Goal: Transaction & Acquisition: Purchase product/service

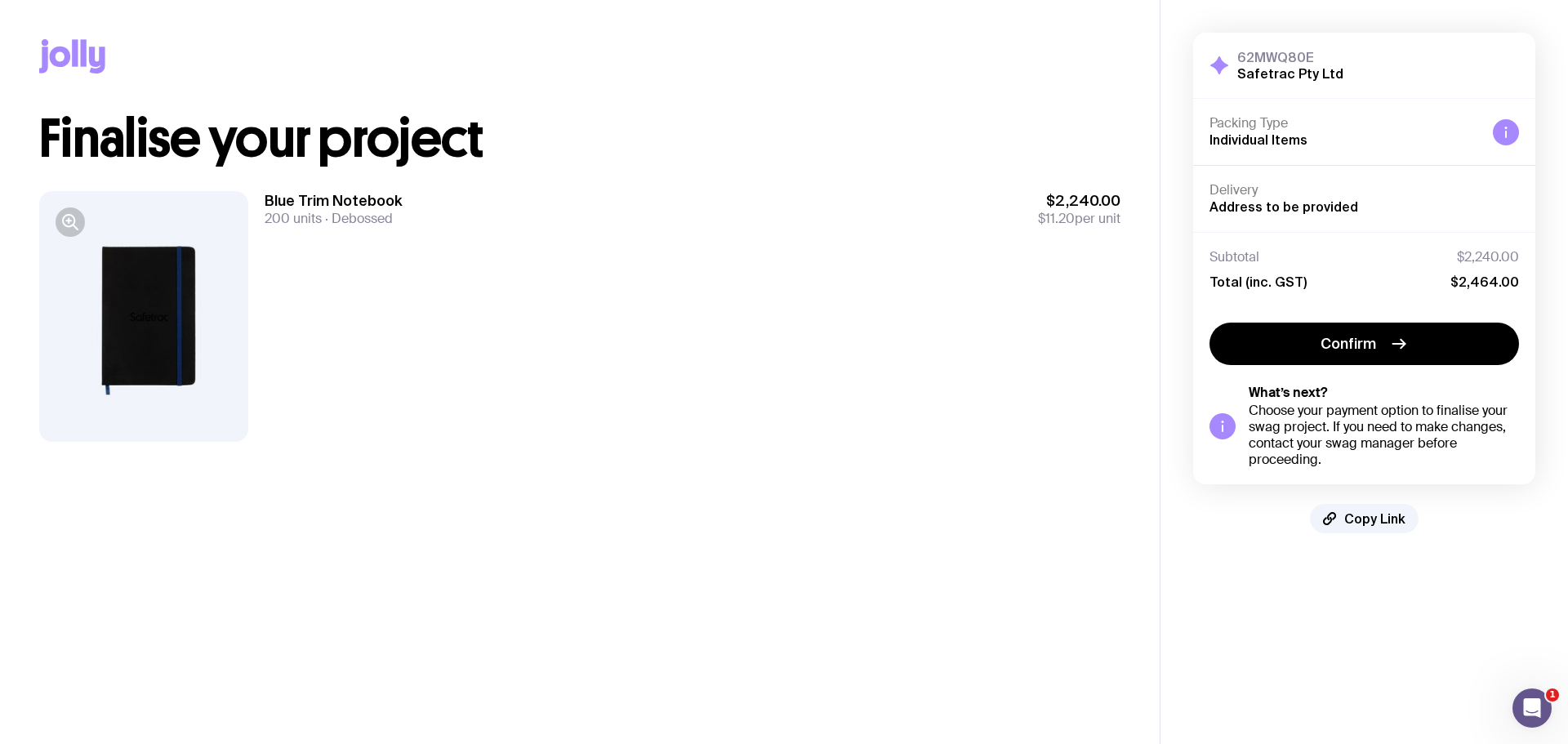
drag, startPoint x: 1321, startPoint y: 350, endPoint x: 1324, endPoint y: 476, distance: 126.0
click at [1324, 476] on div "Confirm What’s next? Choose your payment option to finalise your swag project. …" at bounding box center [1364, 394] width 342 height 178
click at [1341, 349] on span "Confirm" at bounding box center [1348, 343] width 55 height 20
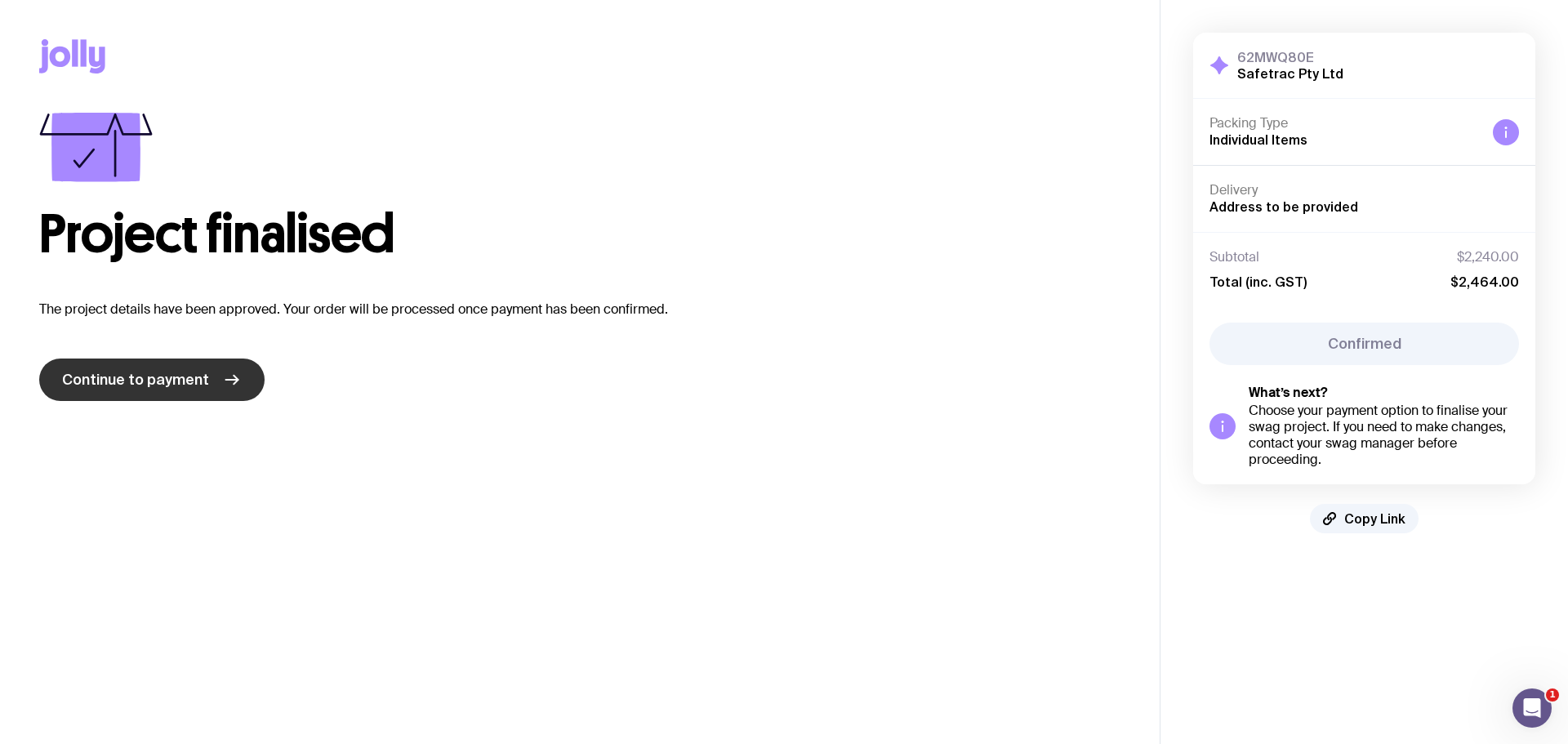
click at [174, 388] on span "Continue to payment" at bounding box center [135, 380] width 147 height 20
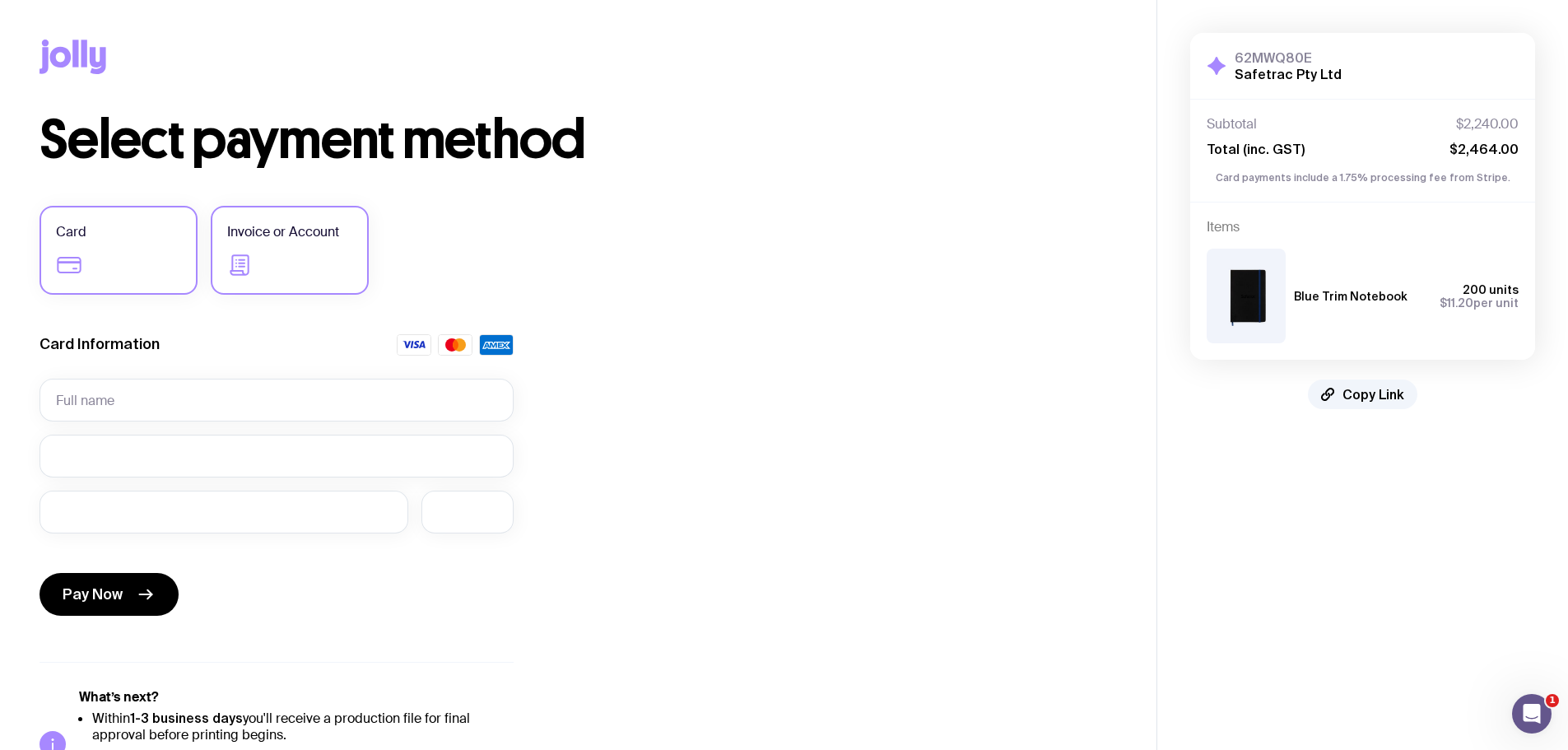
click at [289, 243] on label "Invoice or Account" at bounding box center [289, 250] width 158 height 89
click at [0, 0] on input "Invoice or Account" at bounding box center [0, 0] width 0 height 0
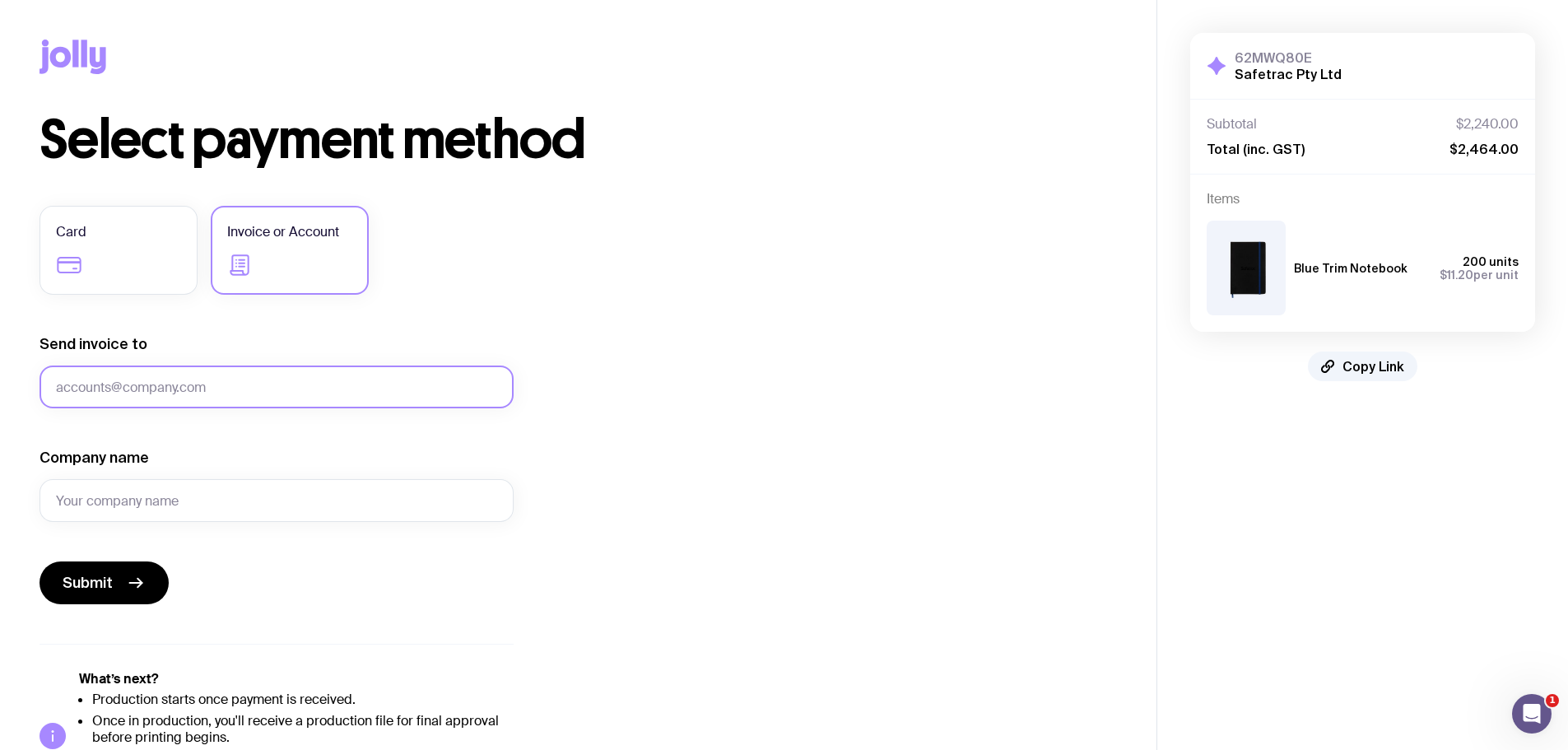
click at [150, 387] on input "Send invoice to" at bounding box center [277, 386] width 474 height 42
type input "[EMAIL_ADDRESS][DOMAIN_NAME]"
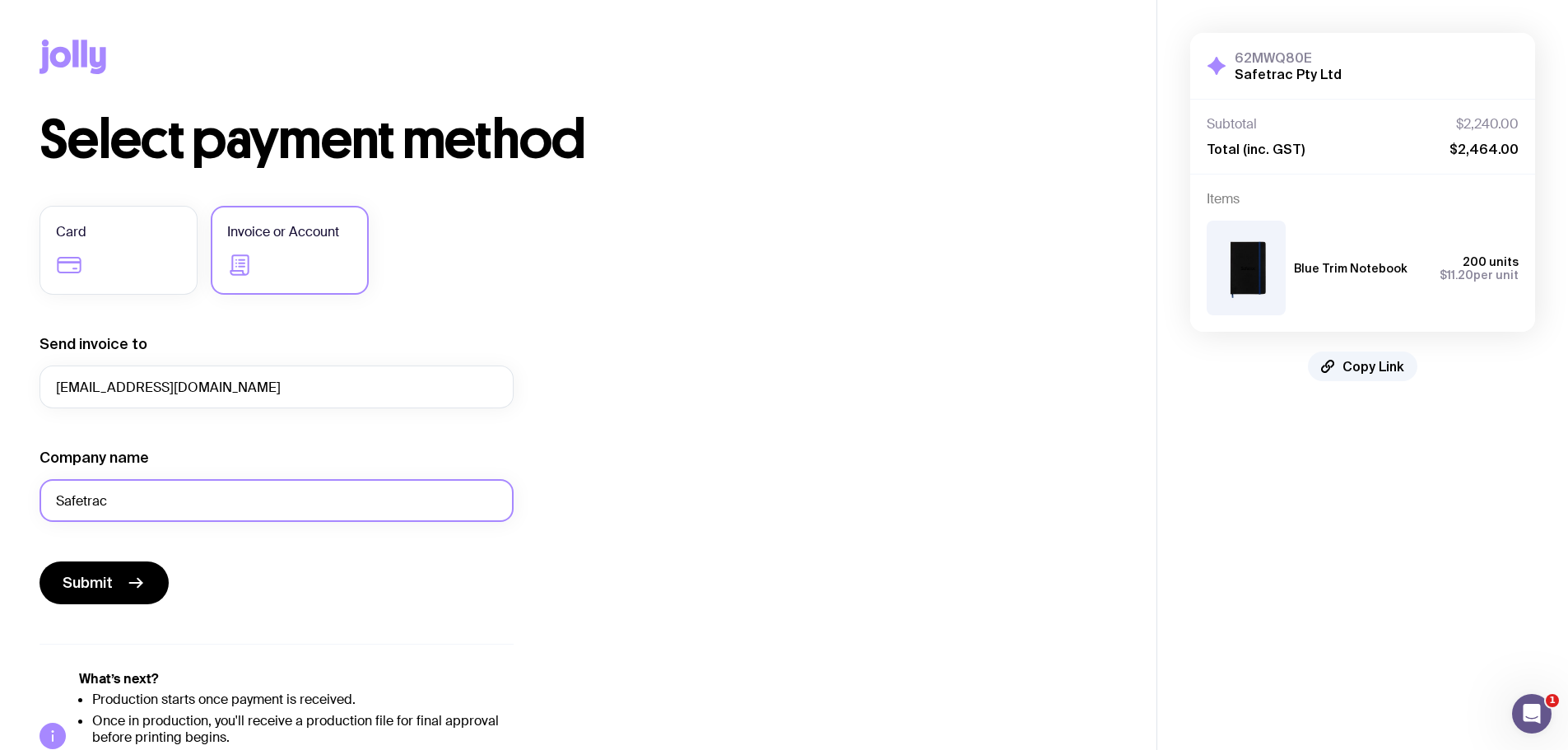
type input "Safetrac"
click at [658, 451] on div "Select payment method Card Invoice or Account Send invoice to [EMAIL_ADDRESS][D…" at bounding box center [578, 457] width 1077 height 687
drag, startPoint x: 252, startPoint y: 387, endPoint x: -131, endPoint y: 389, distance: 383.0
click at [0, 389] on html "Copy Link Select payment method Card Invoice or Account Send invoice to [EMAIL_…" at bounding box center [784, 375] width 1568 height 750
click at [658, 481] on div "Select payment method Card Invoice or Account Send invoice to [EMAIL_ADDRESS][D…" at bounding box center [578, 457] width 1077 height 687
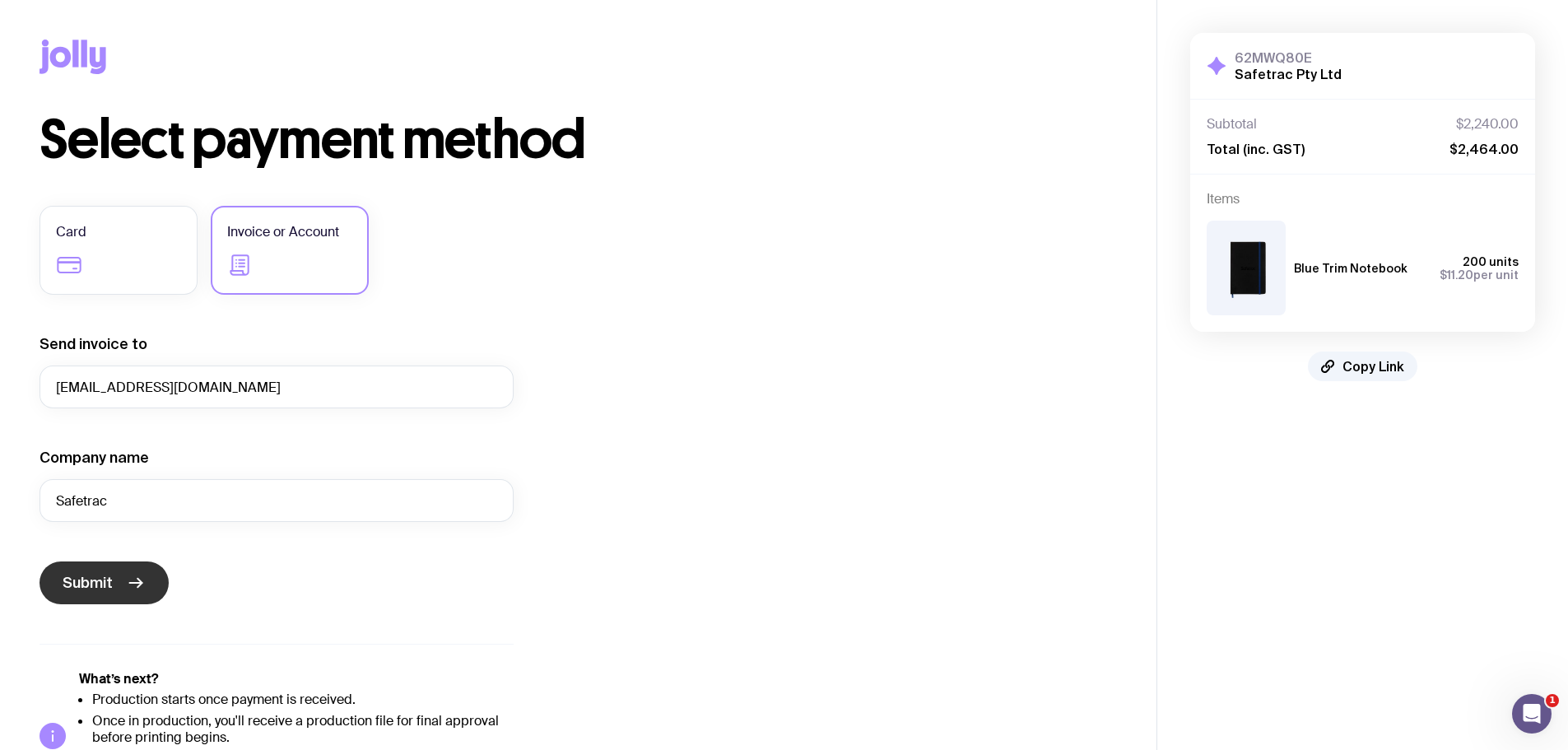
click at [137, 588] on icon "submit" at bounding box center [136, 582] width 20 height 20
